Goal: Information Seeking & Learning: Check status

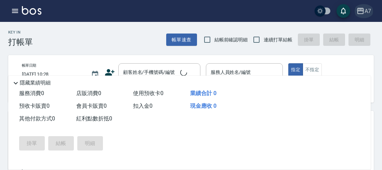
click at [365, 12] on div "A7" at bounding box center [368, 11] width 7 height 9
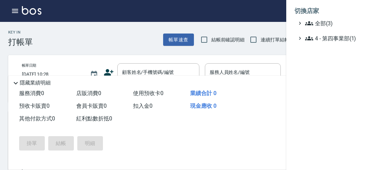
click at [365, 12] on div at bounding box center [191, 85] width 382 height 170
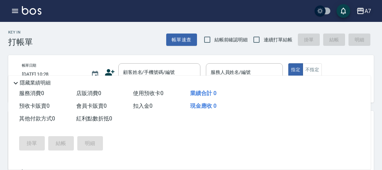
click at [365, 12] on div "A7" at bounding box center [368, 11] width 7 height 9
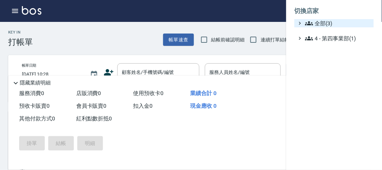
click at [340, 26] on span "全部(3)" at bounding box center [338, 23] width 66 height 8
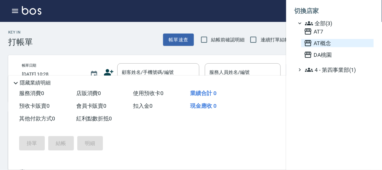
click at [321, 42] on span "AT概念" at bounding box center [337, 43] width 67 height 8
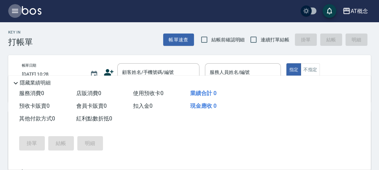
click at [13, 11] on icon "button" at bounding box center [15, 11] width 6 height 4
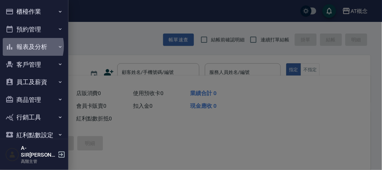
click at [24, 46] on button "報表及分析" at bounding box center [34, 47] width 63 height 18
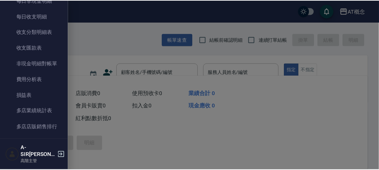
scroll to position [573, 0]
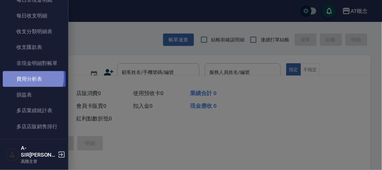
click at [26, 77] on link "費用分析表" at bounding box center [34, 79] width 63 height 16
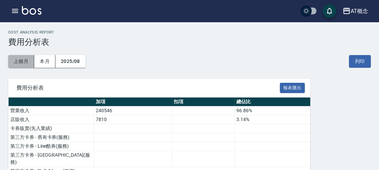
click at [25, 58] on button "上個月" at bounding box center [21, 61] width 26 height 13
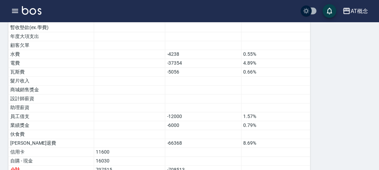
scroll to position [530, 0]
